Goal: Check status: Check status

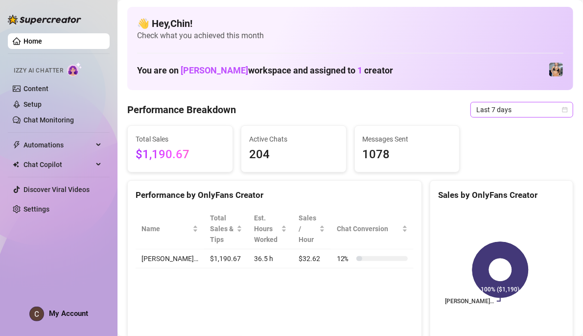
click at [565, 104] on div "Last 7 days" at bounding box center [522, 110] width 103 height 16
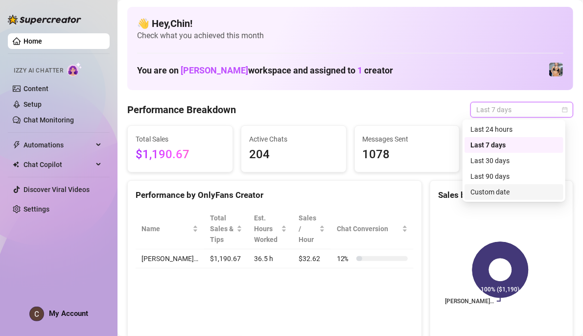
click at [516, 196] on div "Custom date" at bounding box center [514, 192] width 87 height 11
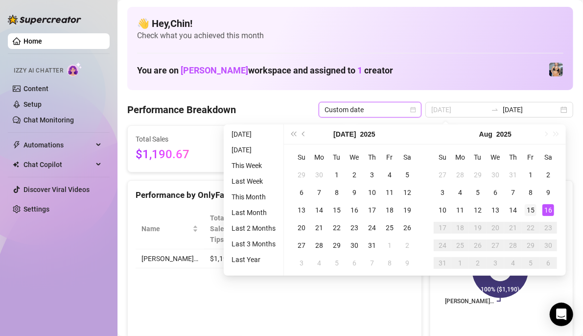
type input "[DATE]"
drag, startPoint x: 534, startPoint y: 213, endPoint x: 549, endPoint y: 209, distance: 15.2
click at [534, 213] on div "15" at bounding box center [531, 210] width 12 height 12
click at [550, 208] on div "16" at bounding box center [549, 210] width 12 height 12
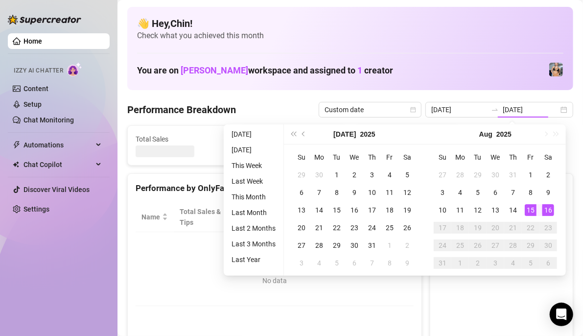
type input "[DATE]"
